Goal: Task Accomplishment & Management: Use online tool/utility

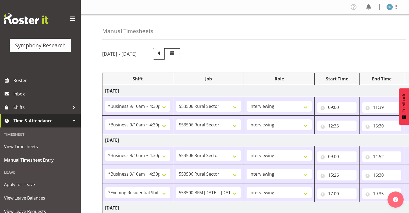
select select "26078"
select select "10587"
select select "26078"
select select "10587"
select select "26078"
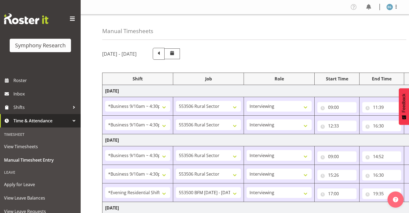
select select "10587"
select select "26078"
select select "10587"
select select "48116"
select select "10242"
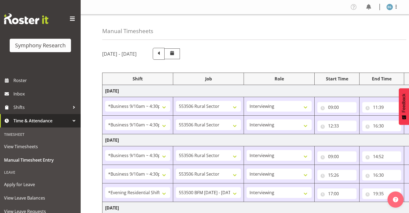
select select "26078"
select select "10587"
select select "26078"
select select "10587"
select select "48116"
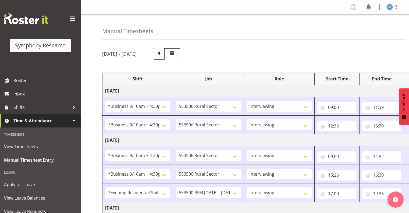
select select "10242"
select select "26078"
select select "10587"
